Goal: Navigation & Orientation: Find specific page/section

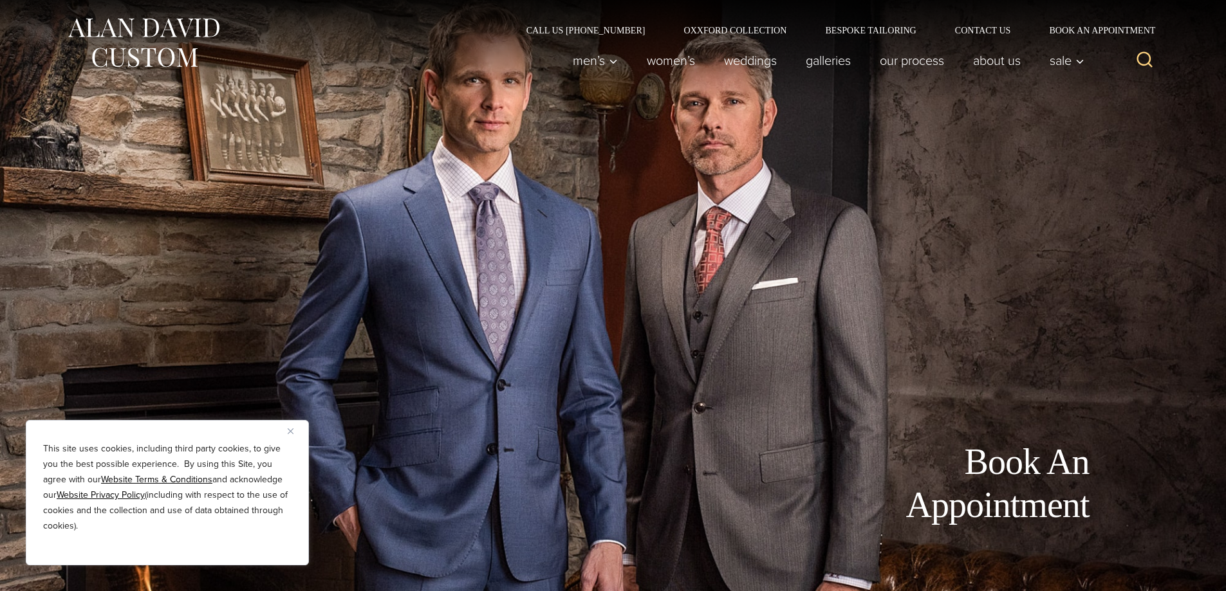
click at [407, 301] on div "Book An Appointment" at bounding box center [614, 295] width 1056 height 591
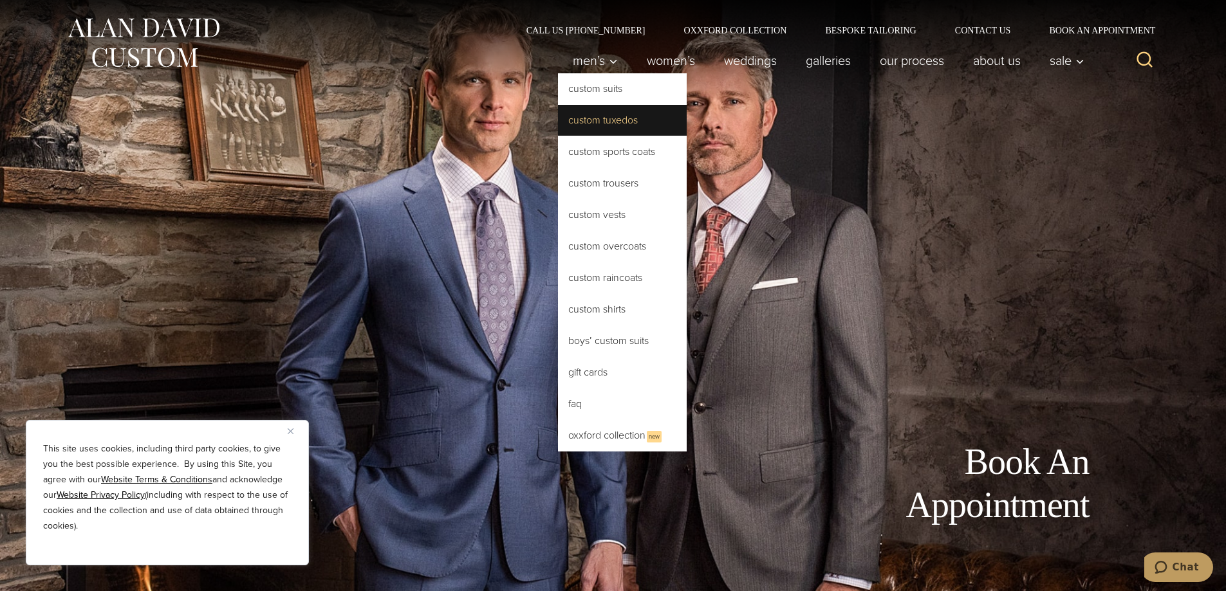
click at [578, 123] on link "Custom Tuxedos" at bounding box center [622, 120] width 129 height 31
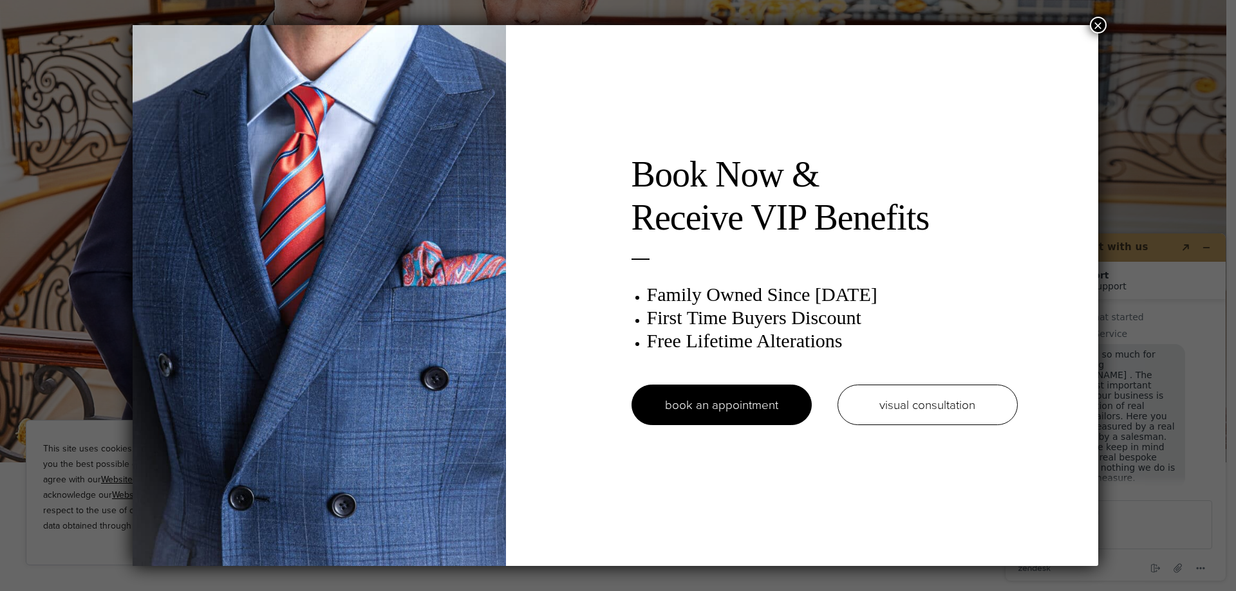
click at [1097, 26] on button "×" at bounding box center [1098, 25] width 17 height 17
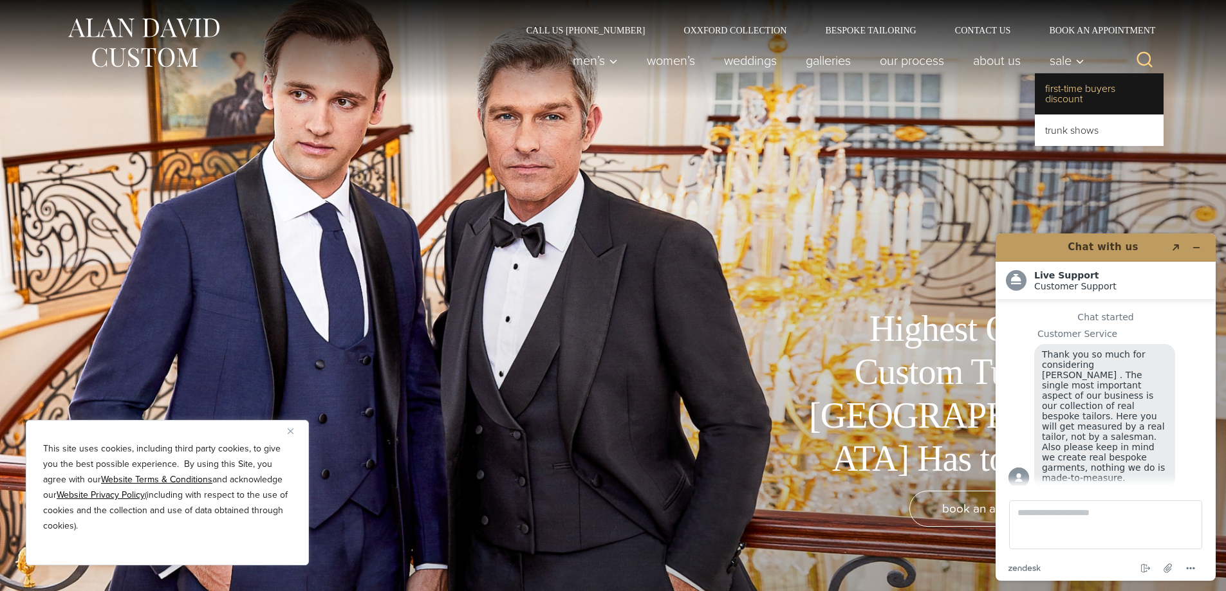
click at [1063, 95] on link "First-Time Buyers Discount" at bounding box center [1099, 93] width 129 height 41
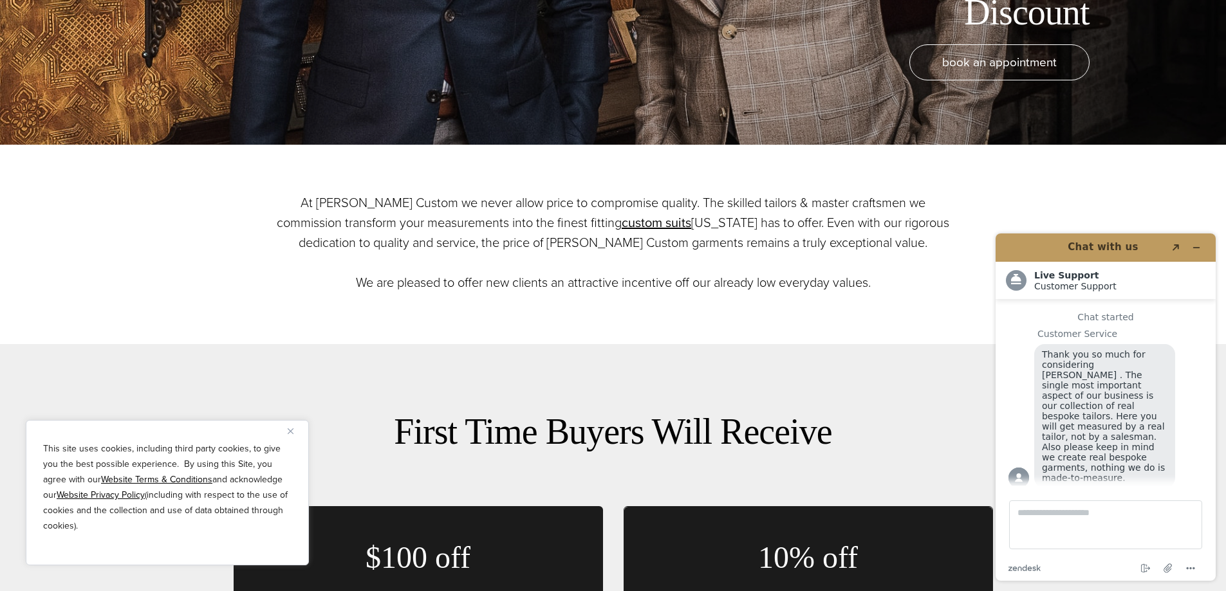
scroll to position [451, 0]
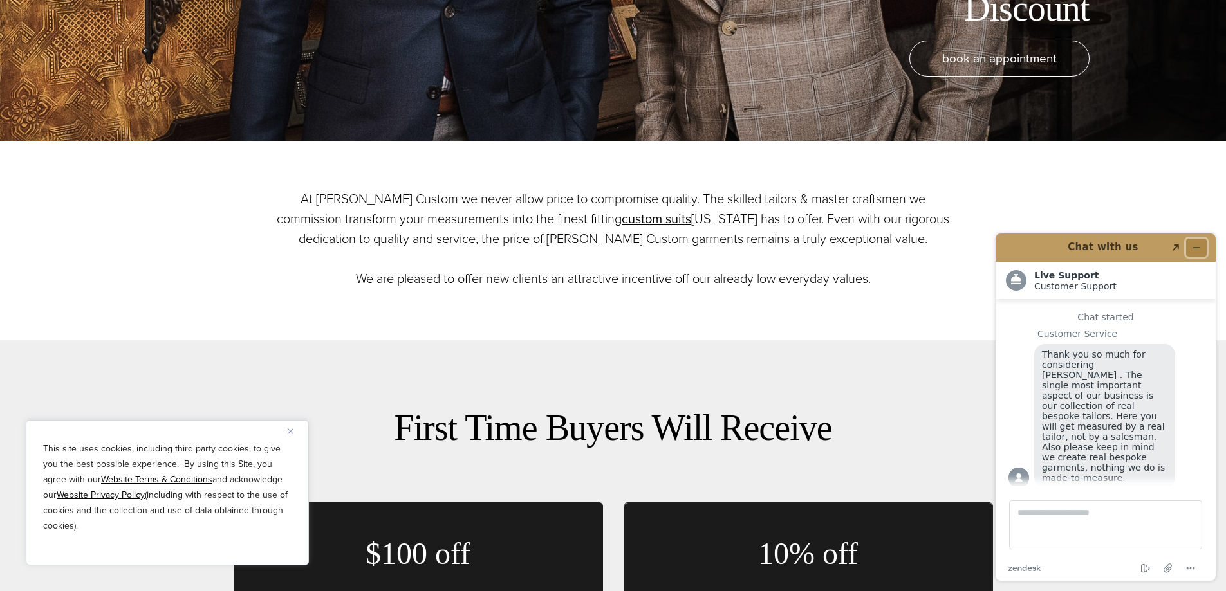
click at [1189, 243] on button "Minimize widget" at bounding box center [1196, 248] width 21 height 18
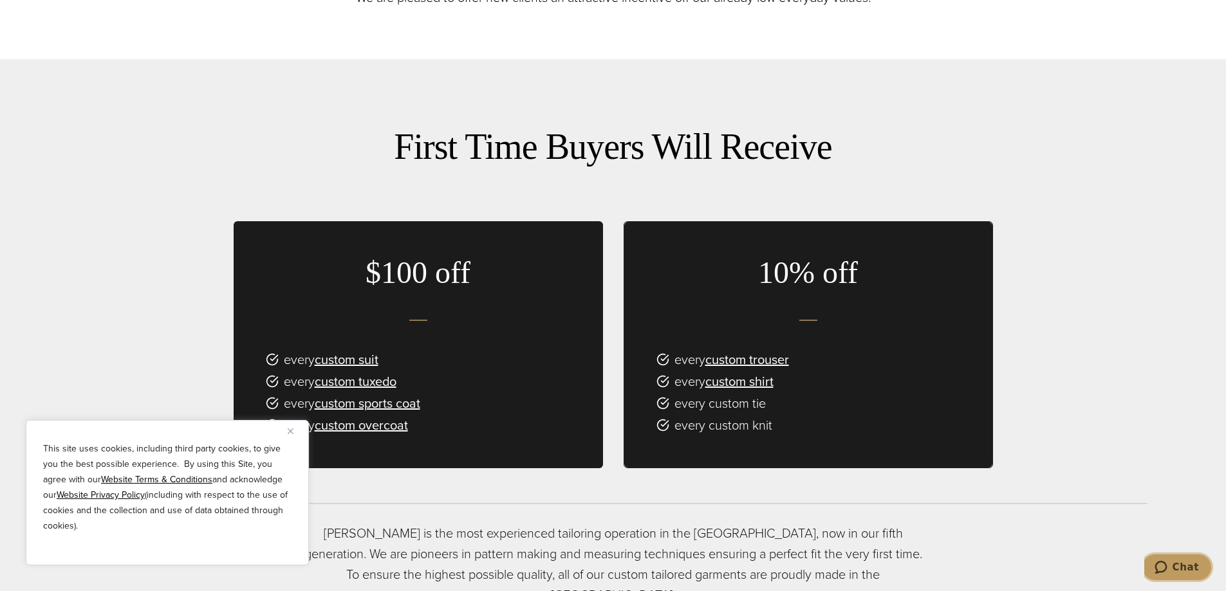
scroll to position [772, 0]
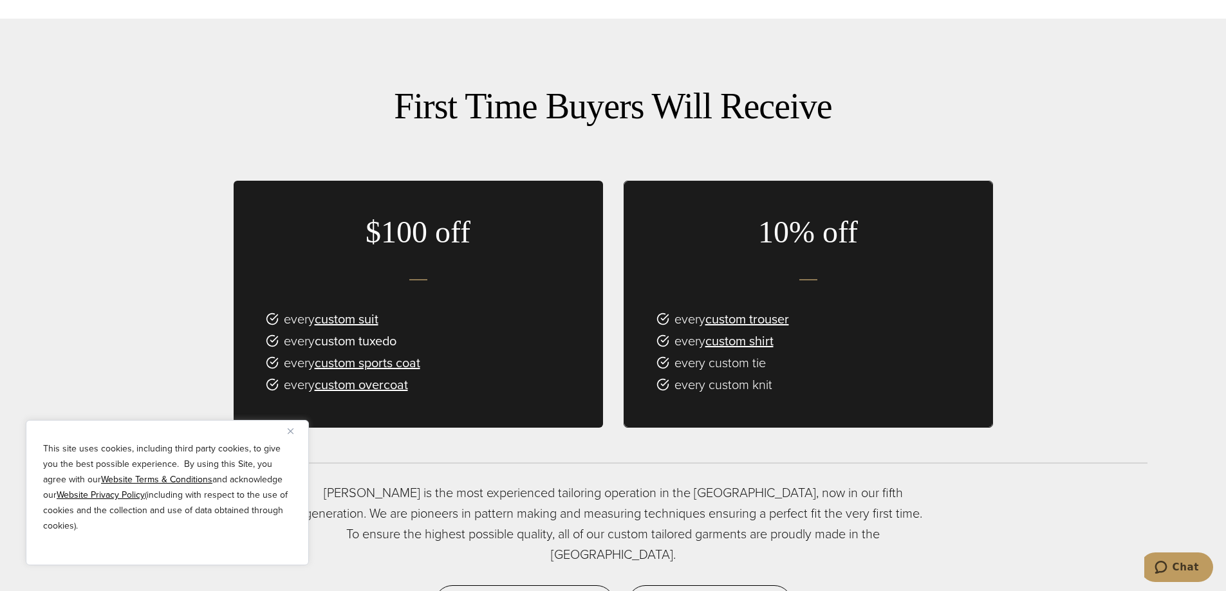
click at [362, 343] on link "custom tuxedo" at bounding box center [356, 340] width 82 height 19
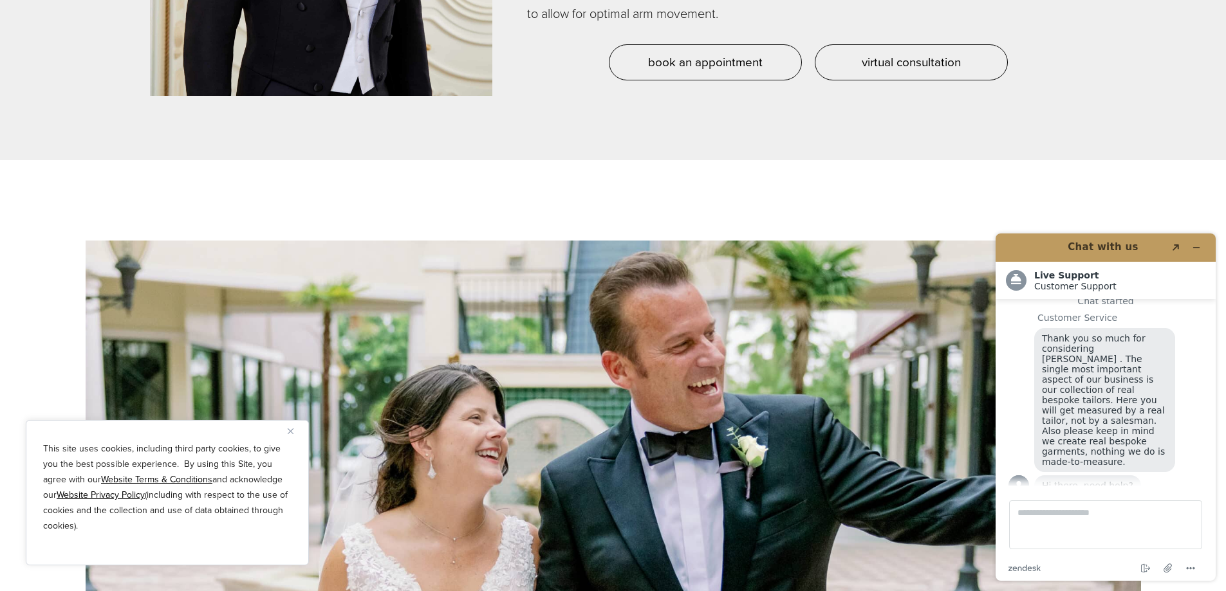
scroll to position [6368, 0]
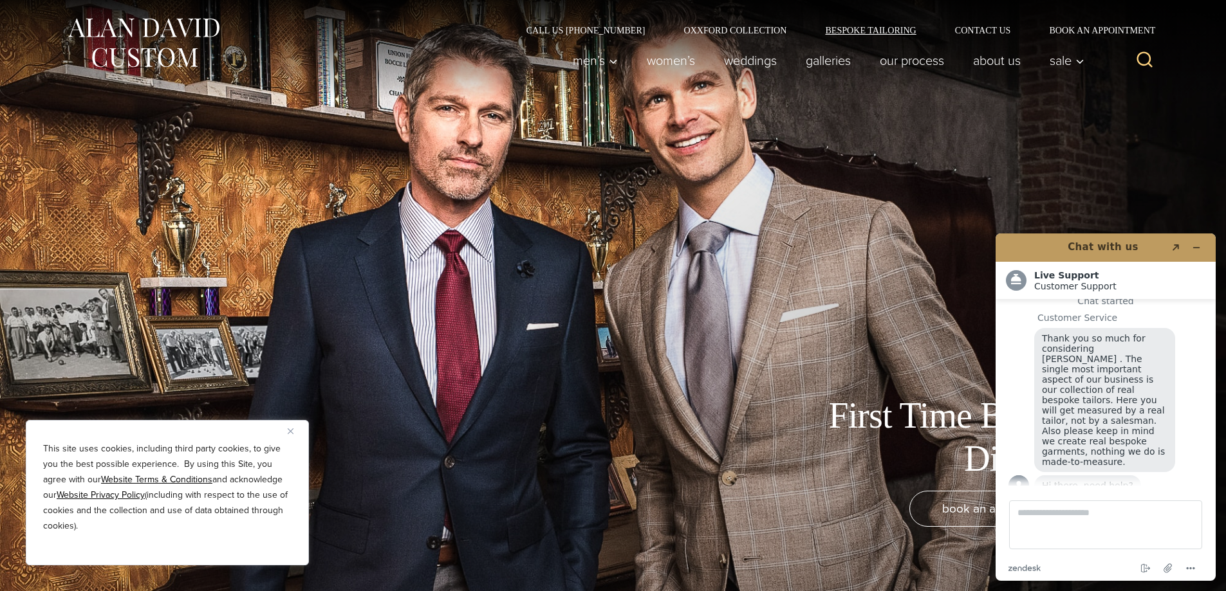
click at [860, 28] on link "Bespoke Tailoring" at bounding box center [870, 30] width 129 height 9
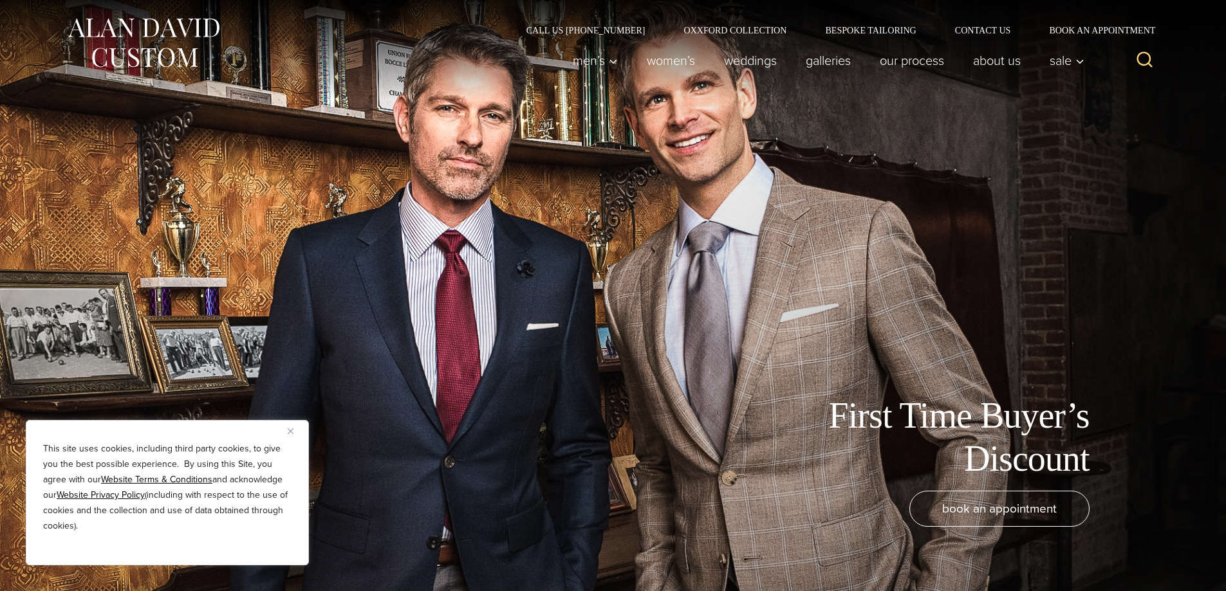
scroll to position [16, 0]
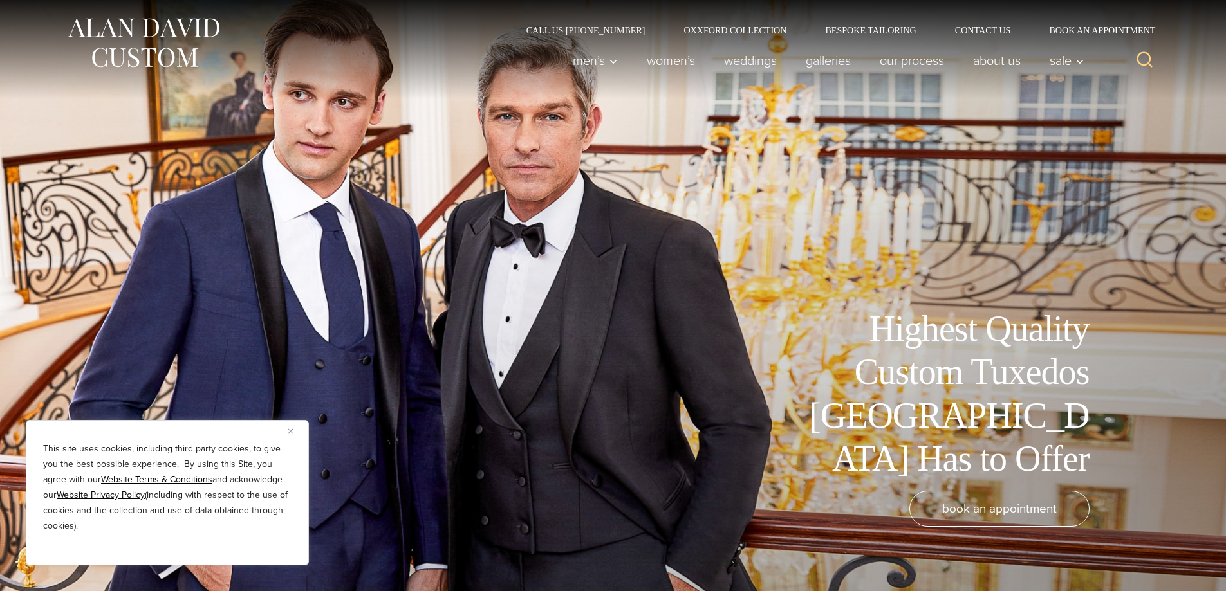
scroll to position [16, 0]
